Goal: Communication & Community: Ask a question

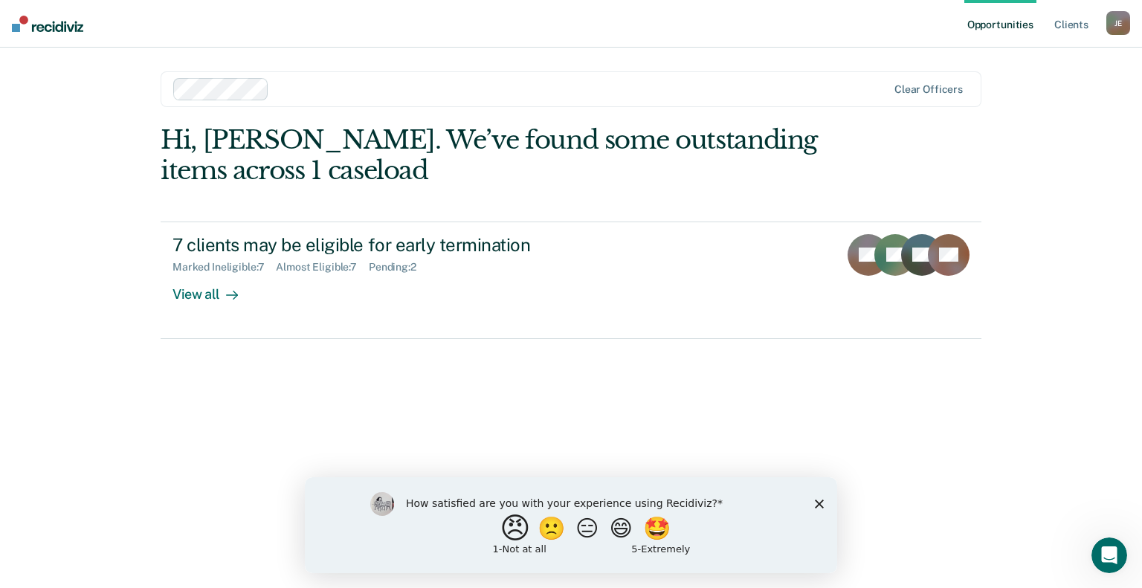
click at [507, 538] on button "😠" at bounding box center [516, 528] width 35 height 30
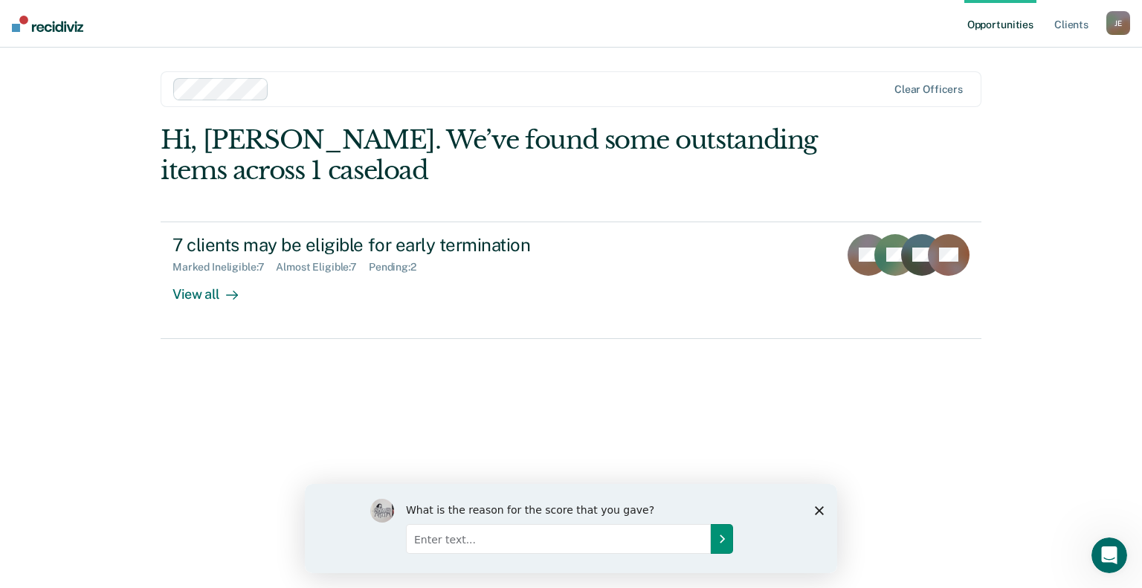
click at [720, 540] on icon "Submit your response" at bounding box center [722, 538] width 12 height 12
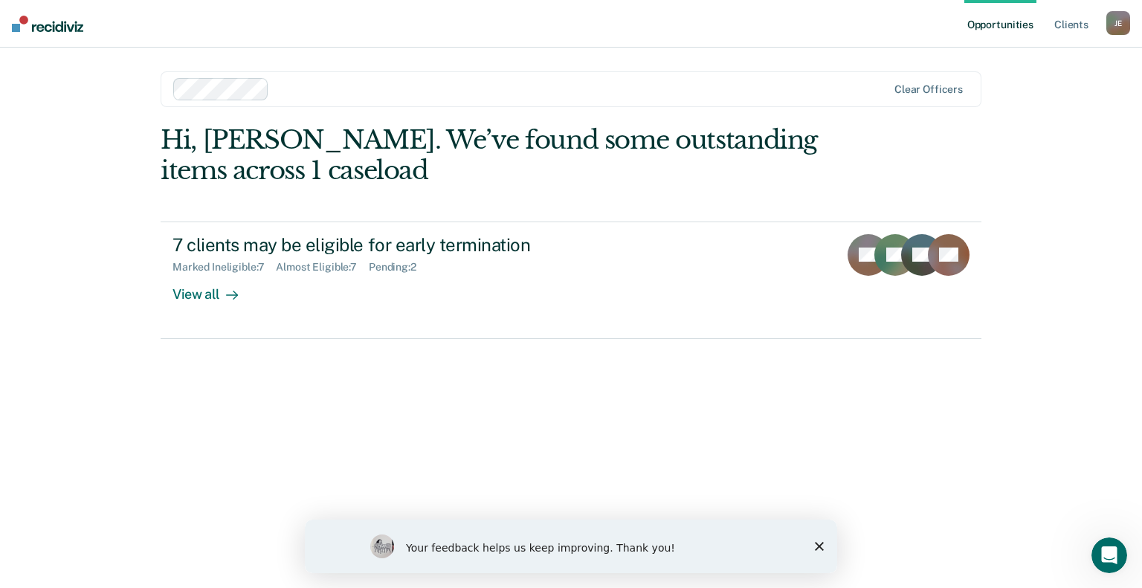
click at [1112, 554] on icon "Open Intercom Messenger" at bounding box center [1109, 555] width 25 height 25
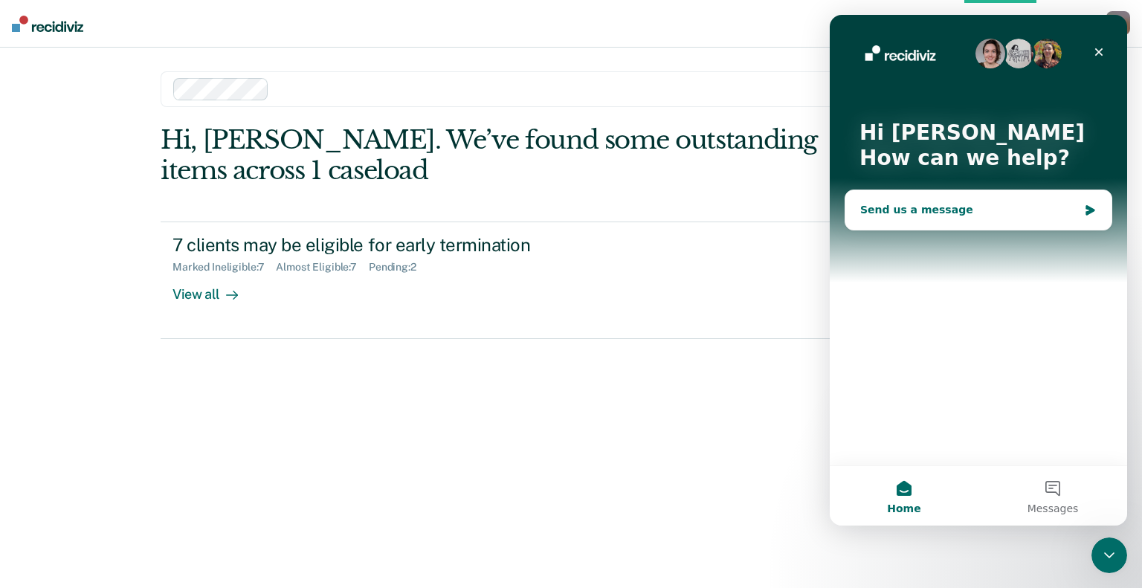
click at [985, 210] on div "Send us a message" at bounding box center [969, 210] width 218 height 16
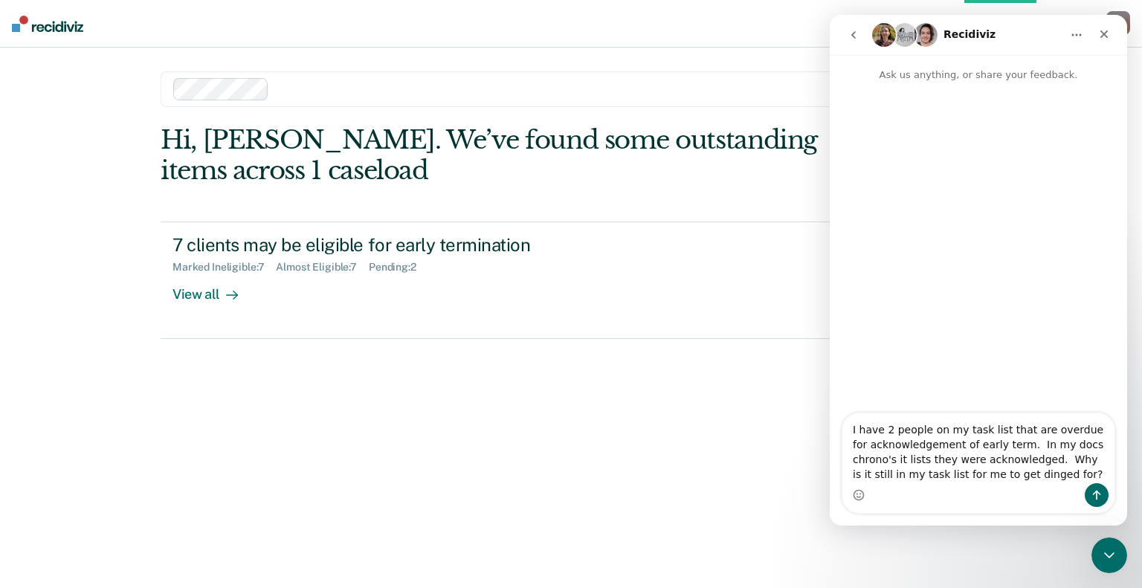
type textarea "I have 2 people on my task list that are overdue for acknowledgement of early t…"
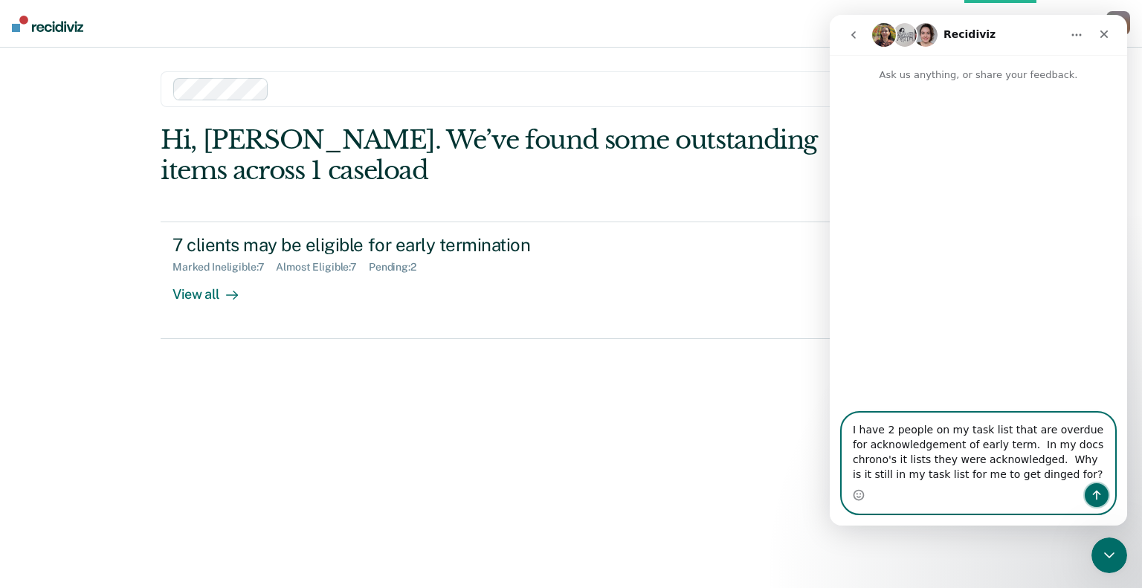
drag, startPoint x: 1096, startPoint y: 492, endPoint x: 977, endPoint y: 485, distance: 119.8
click at [1097, 491] on icon "Send a message…" at bounding box center [1096, 495] width 8 height 10
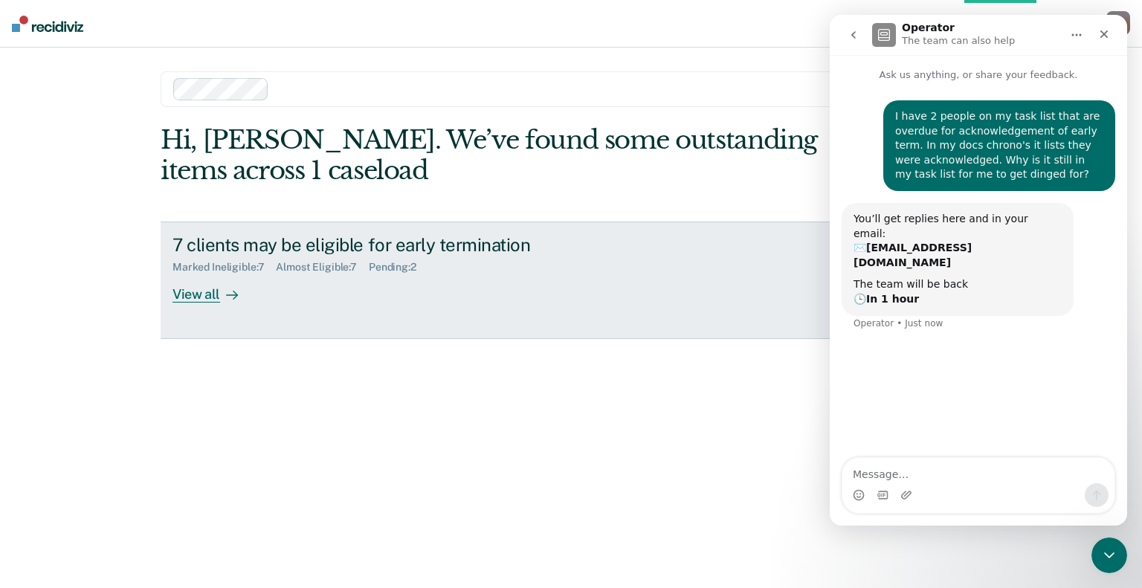
click at [190, 294] on div "View all" at bounding box center [213, 287] width 83 height 29
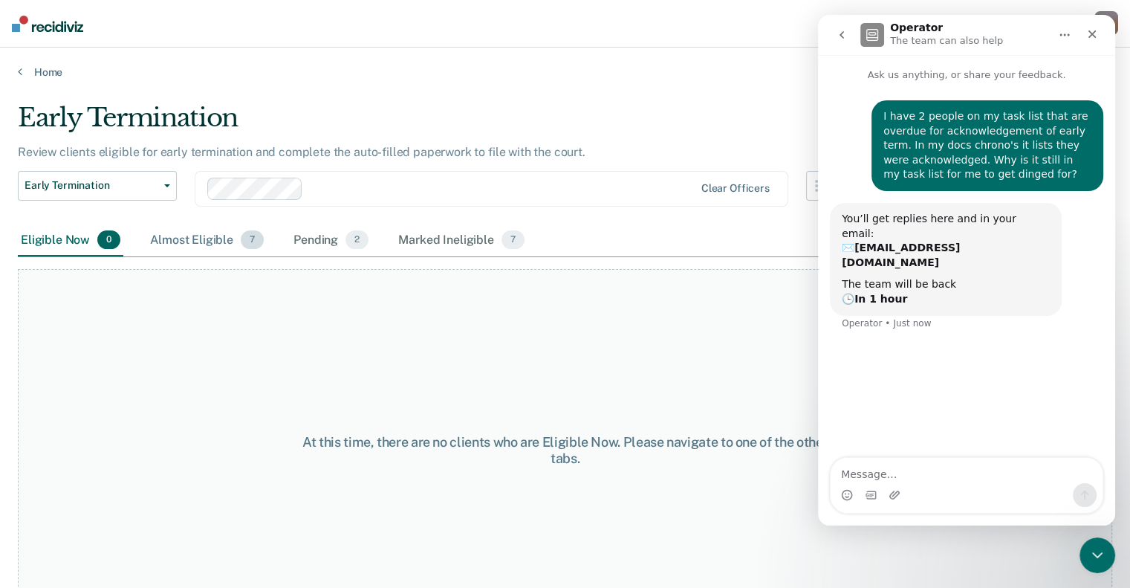
click at [184, 240] on div "Almost Eligible 7" at bounding box center [207, 240] width 120 height 33
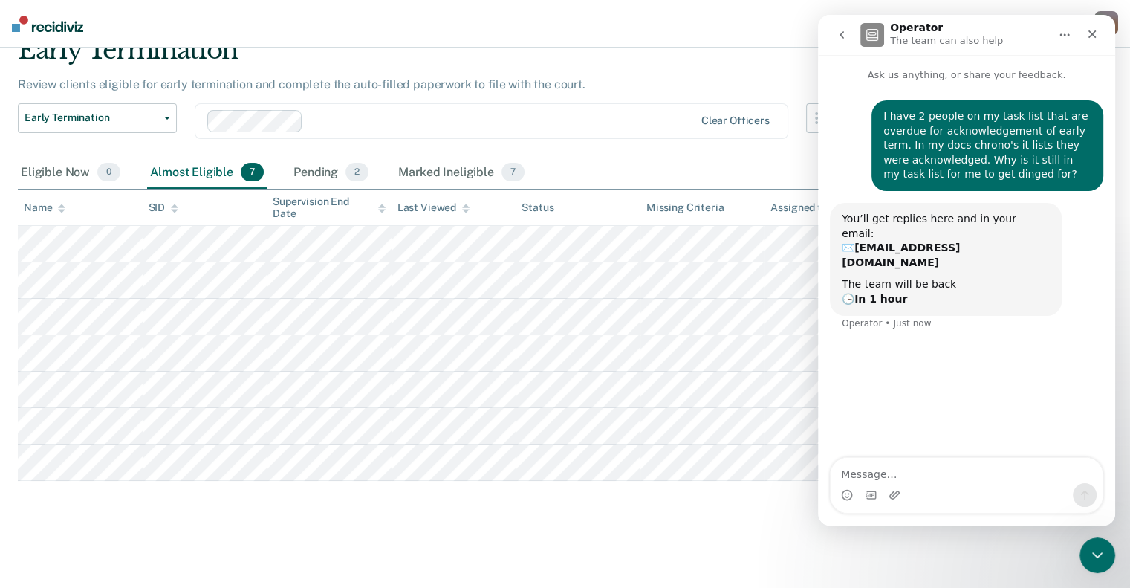
scroll to position [149, 0]
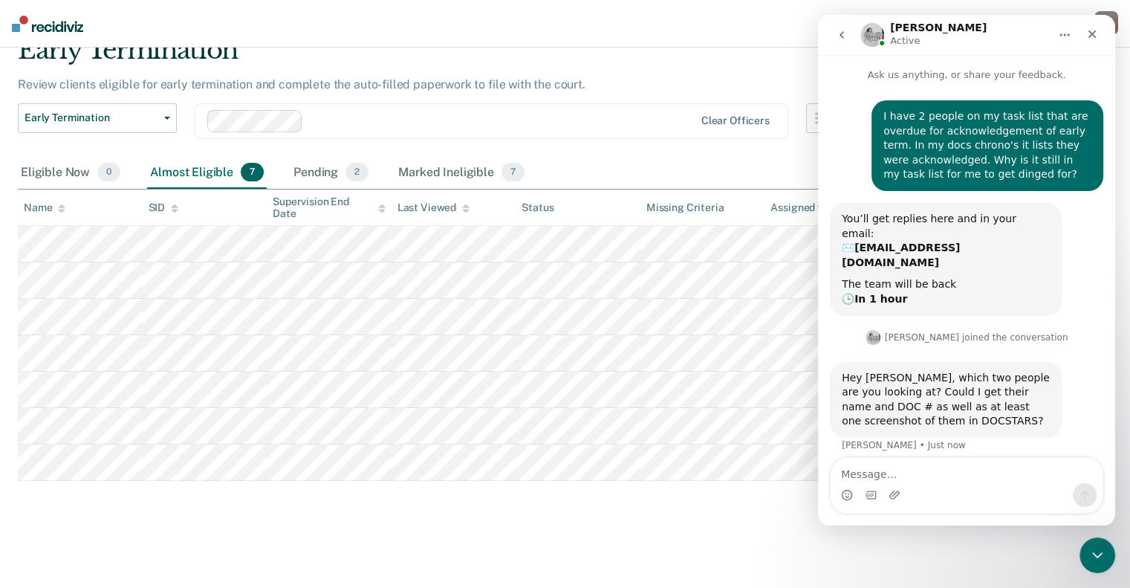
click at [890, 481] on textarea "Message…" at bounding box center [967, 470] width 272 height 25
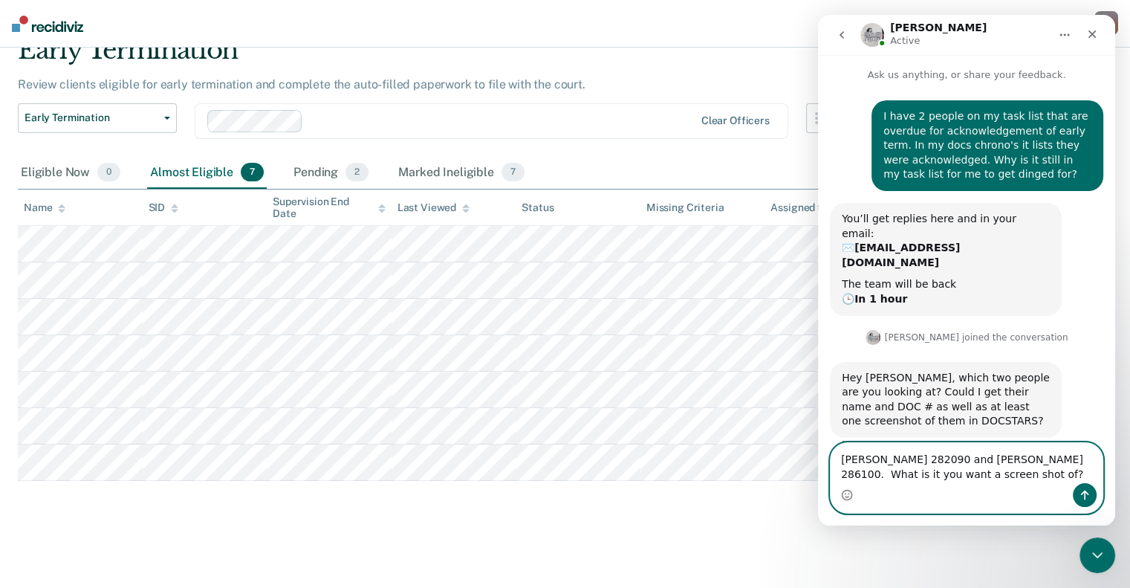
type textarea "[PERSON_NAME] 282090 and [PERSON_NAME] 286100. What is it you want a screen sho…"
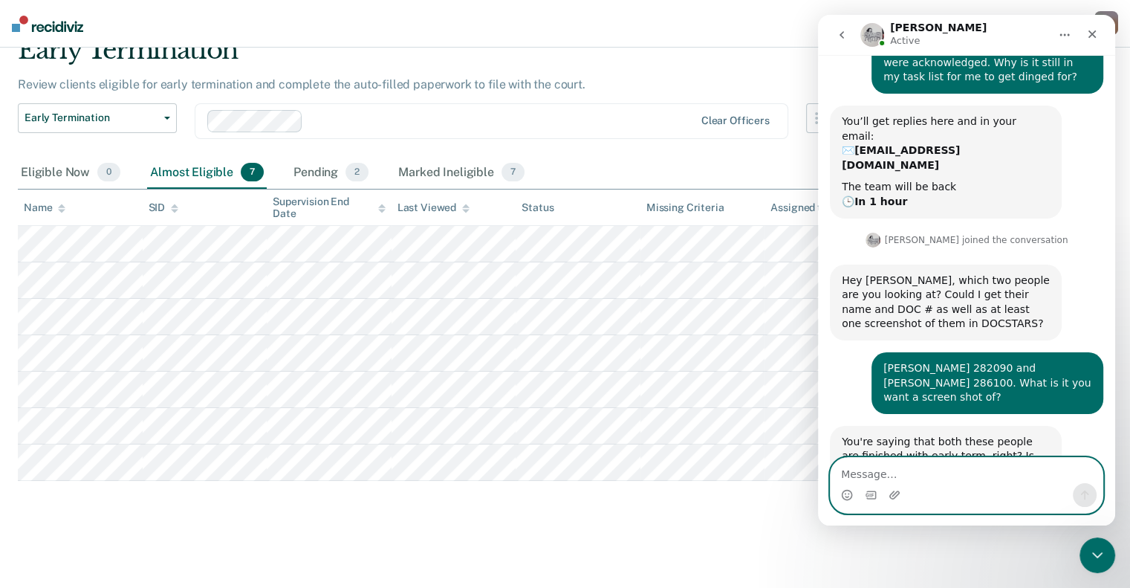
scroll to position [143, 0]
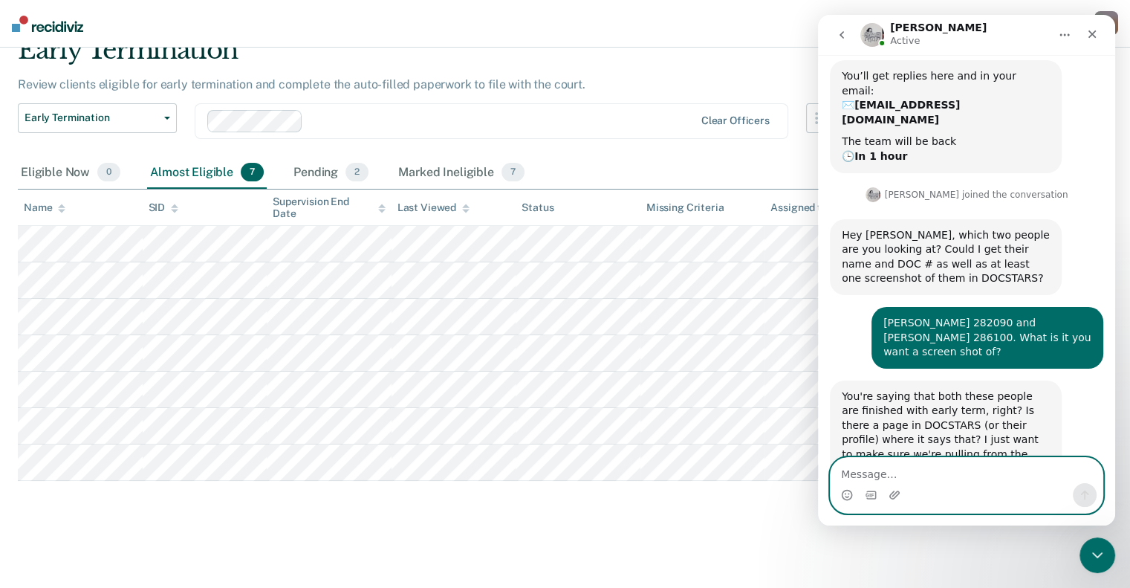
click at [959, 473] on textarea "Message…" at bounding box center [967, 470] width 272 height 25
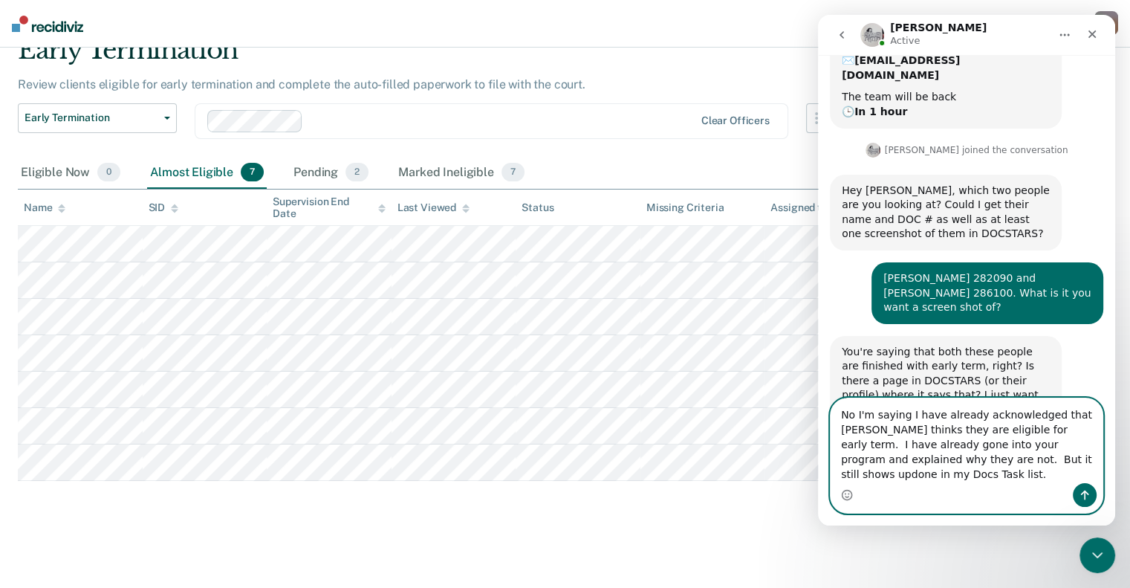
scroll to position [245, 0]
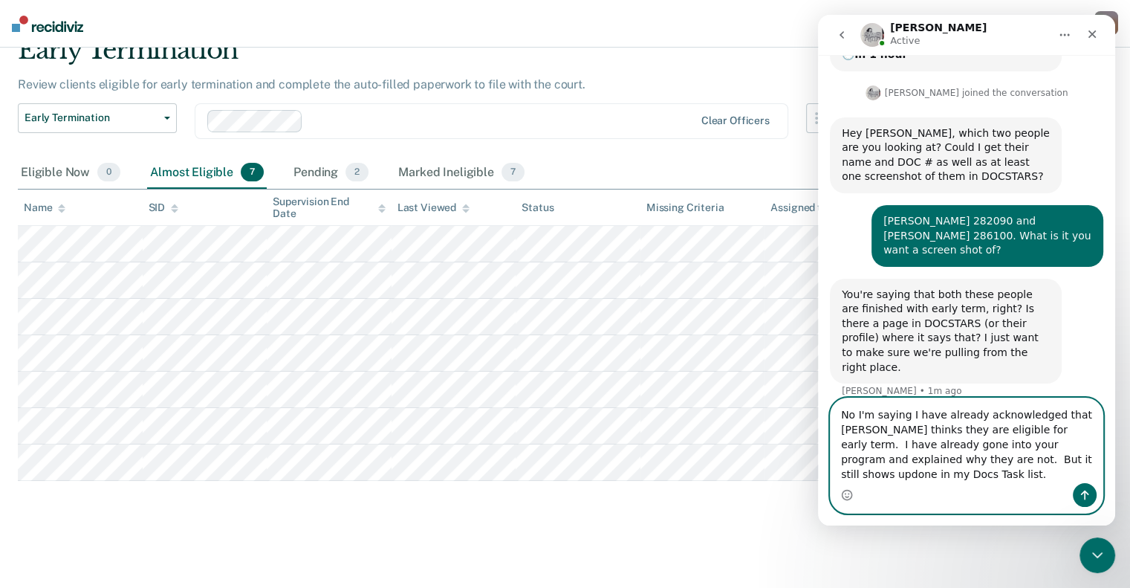
type textarea "No I'm saying I have already acknowledged that [PERSON_NAME] thinks they are el…"
click at [1081, 495] on icon "Send a message…" at bounding box center [1085, 495] width 12 height 12
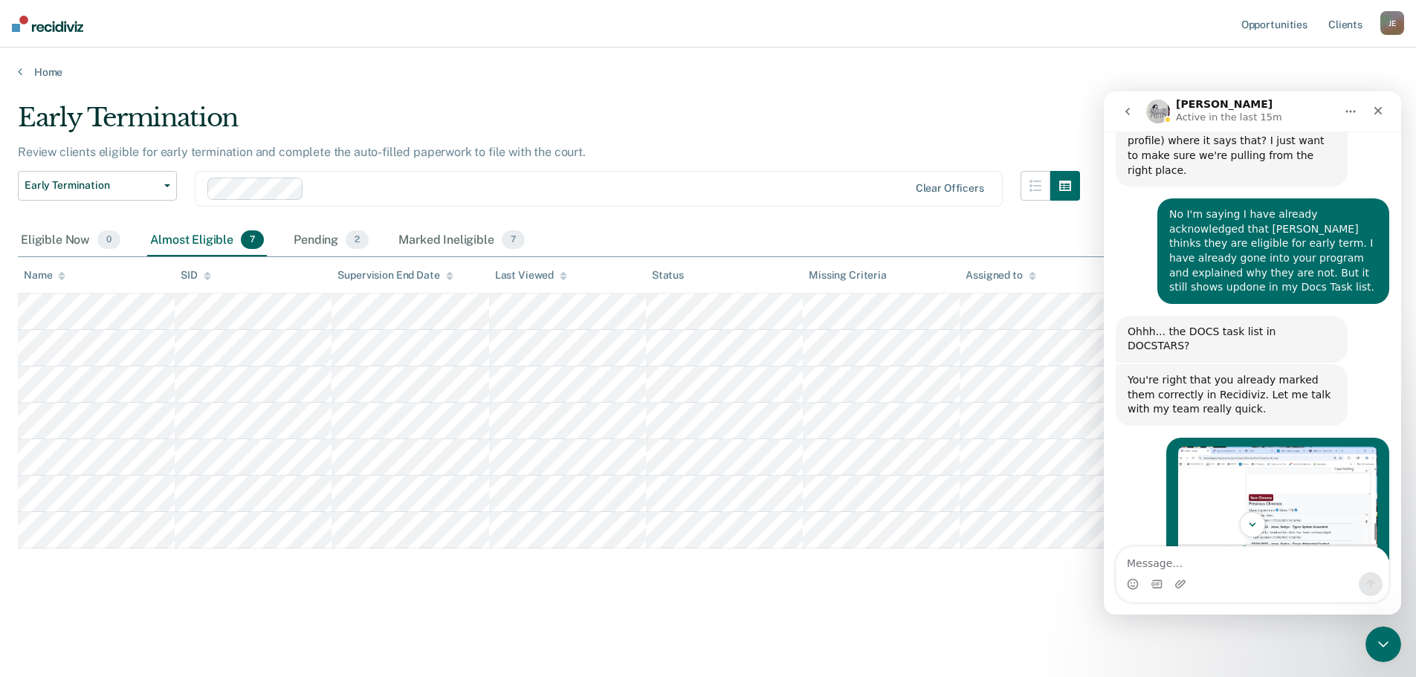
scroll to position [532, 0]
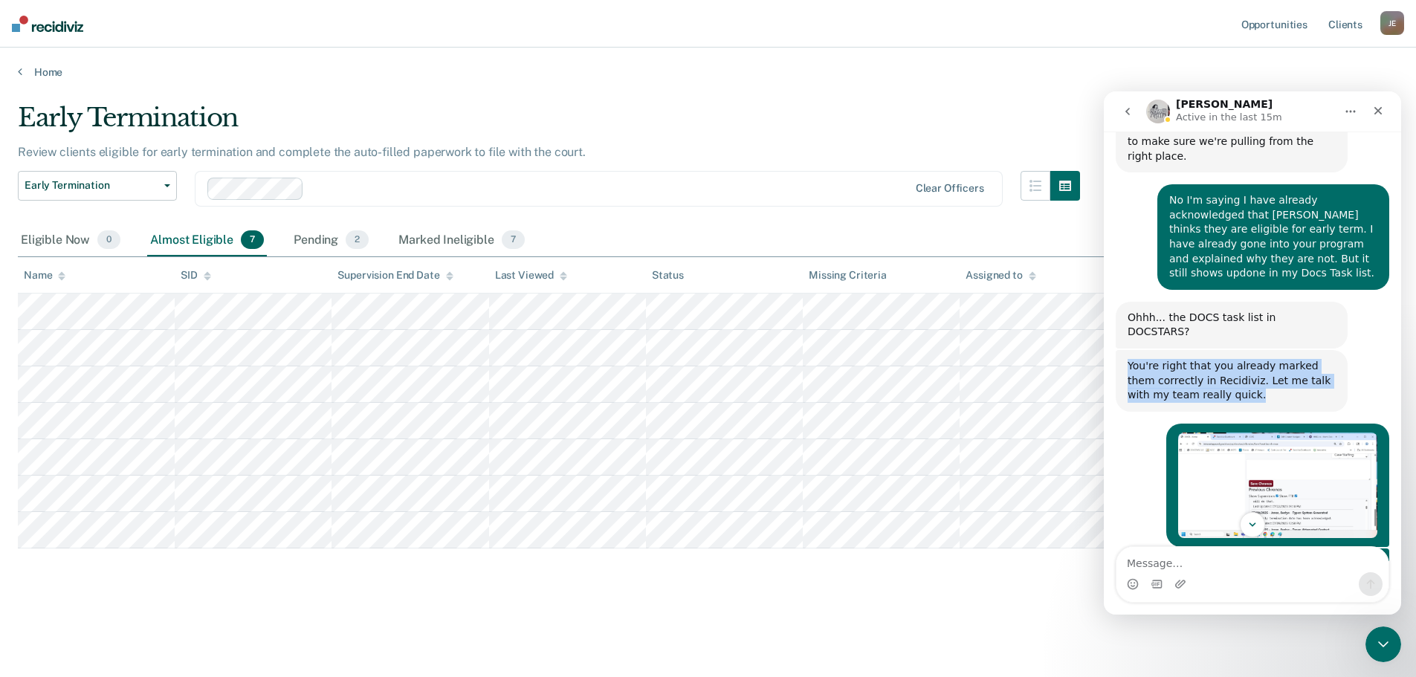
drag, startPoint x: 1219, startPoint y: 310, endPoint x: 1118, endPoint y: 285, distance: 103.5
click at [1118, 350] on div "You're right that you already marked them correctly in Recidiviz. Let me talk w…" at bounding box center [1231, 381] width 232 height 62
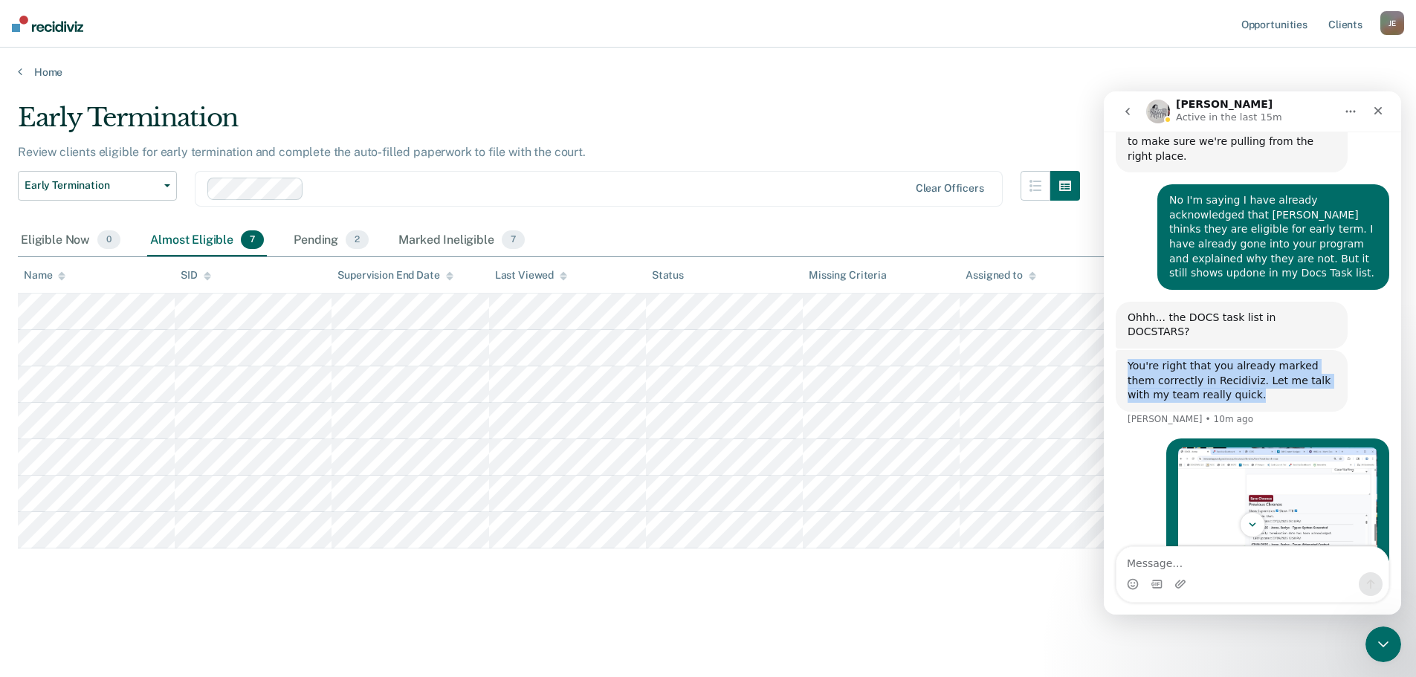
copy div "You're right that you already marked them correctly in Recidiviz. Let me talk w…"
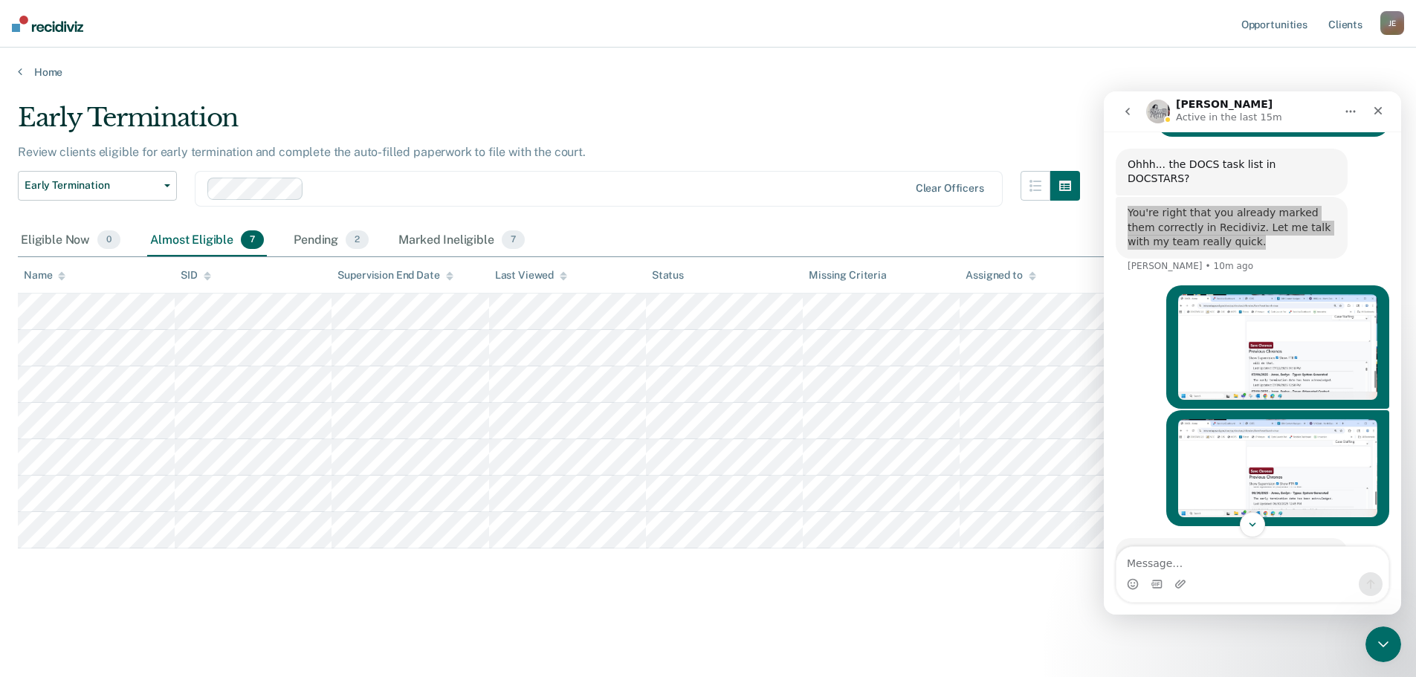
scroll to position [696, 0]
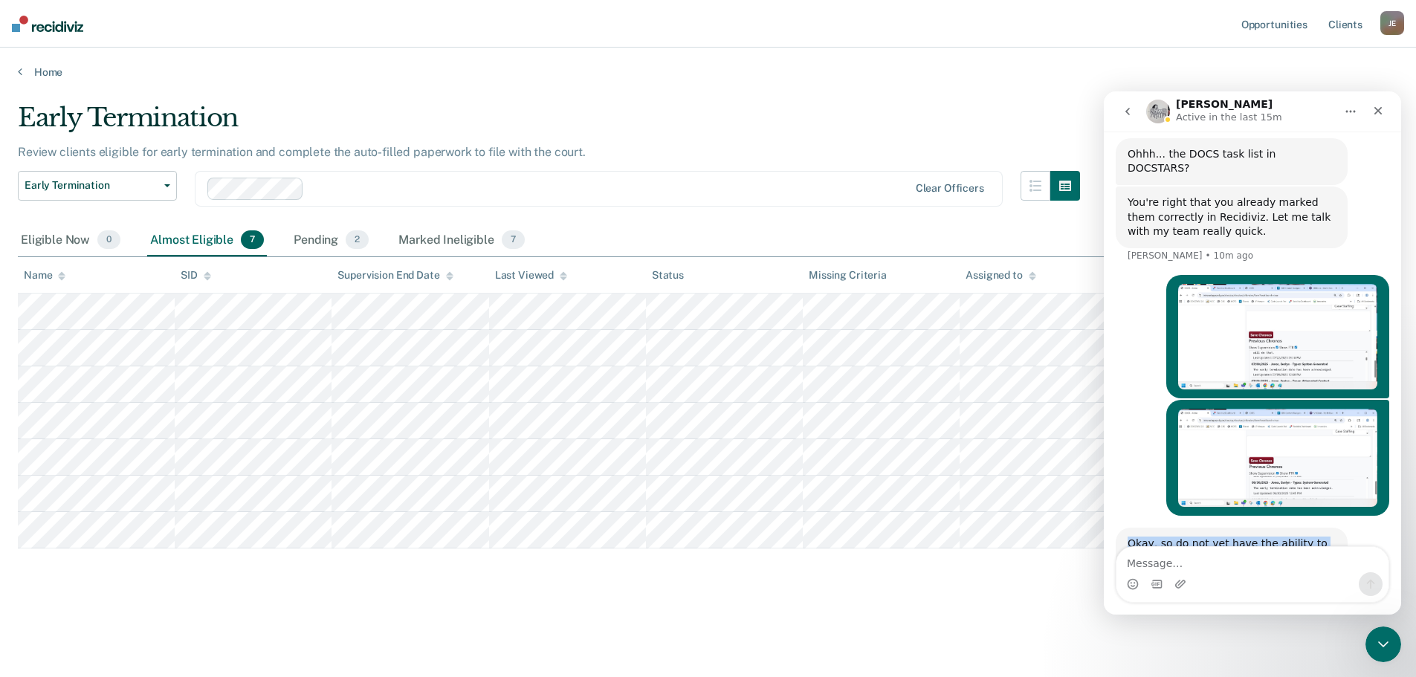
drag, startPoint x: 1260, startPoint y: 501, endPoint x: 1110, endPoint y: 458, distance: 155.5
click at [1110, 458] on div "I have 2 people on my task list that are overdue for acknowledgement of early t…" at bounding box center [1252, 49] width 297 height 1173
copy div "Okay, so do not yet have the ability to write back to DOCSTARS. It's correct in…"
